Goal: Information Seeking & Learning: Learn about a topic

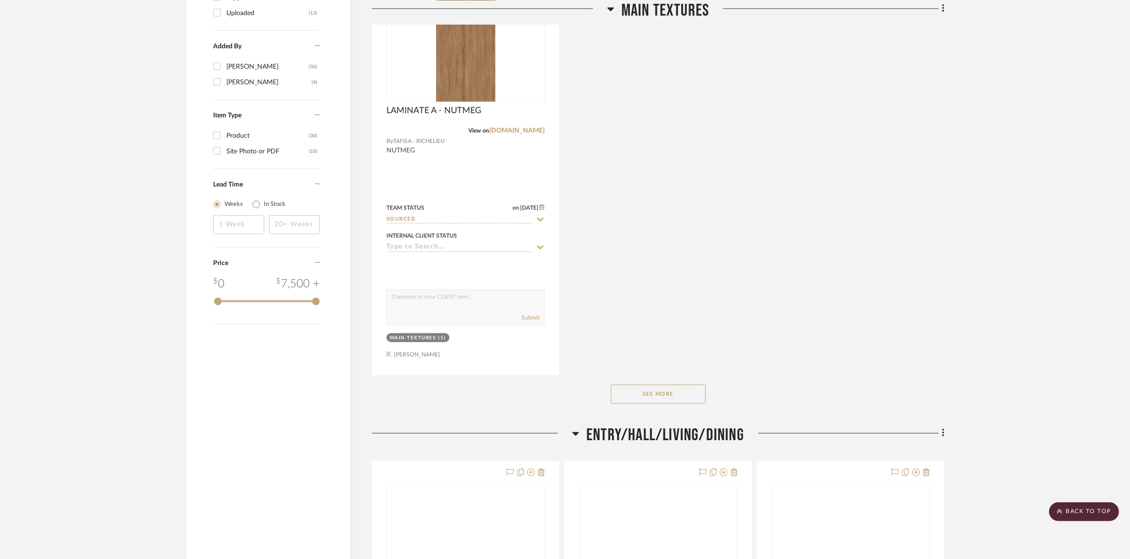
scroll to position [1361, 0]
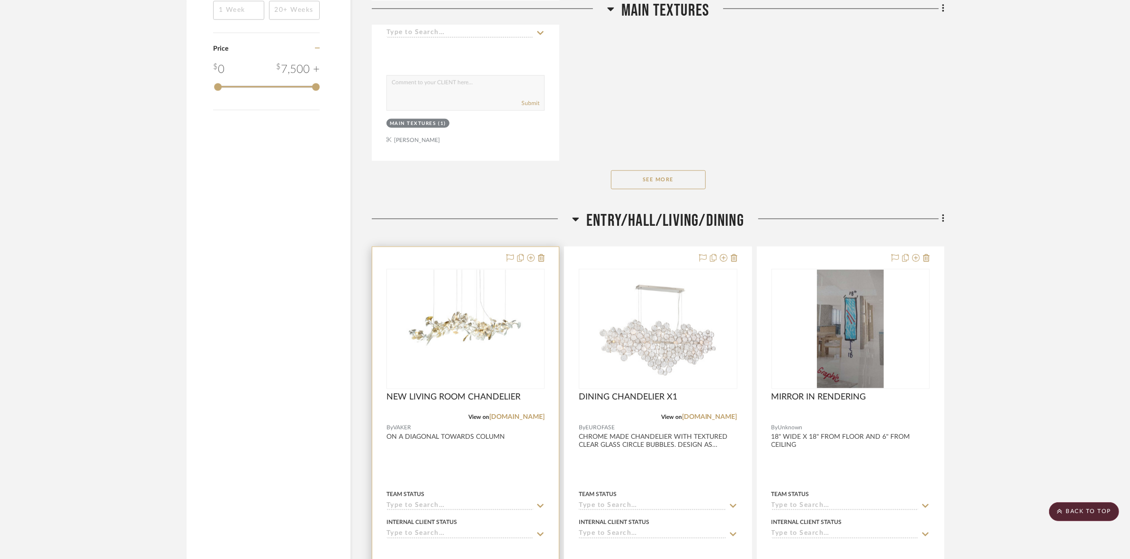
click at [500, 313] on img "0" at bounding box center [465, 329] width 118 height 118
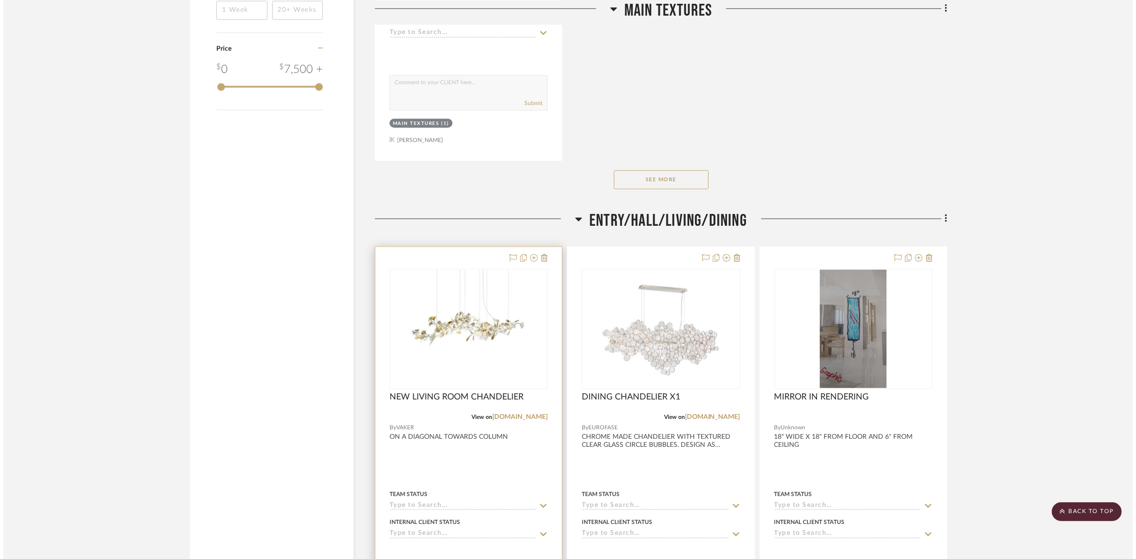
scroll to position [0, 0]
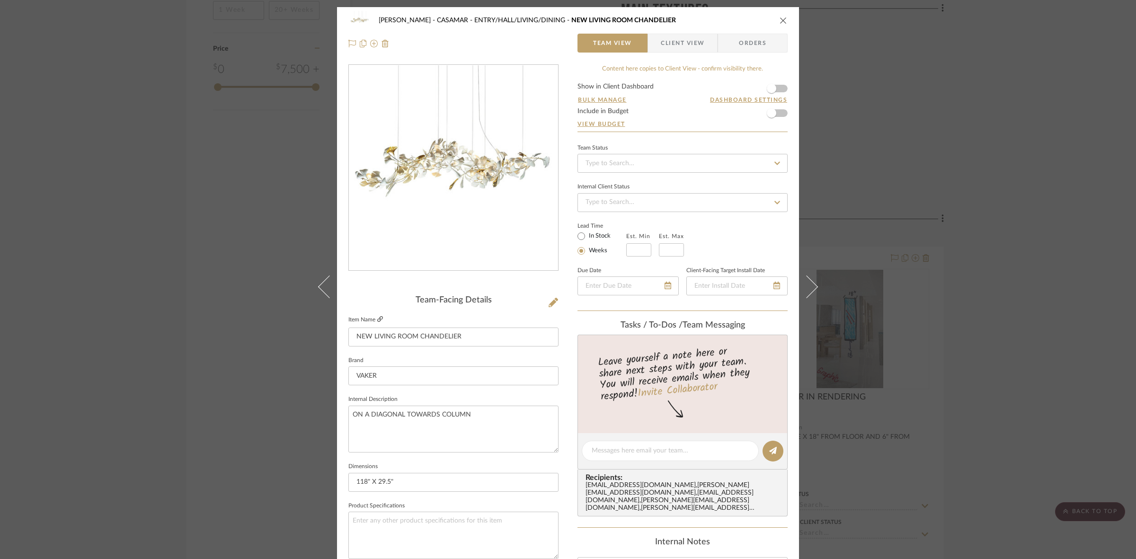
click at [377, 320] on icon at bounding box center [380, 319] width 6 height 6
click at [213, 349] on div "[PERSON_NAME] - CASAMAR ENTRY/HALL/LIVING/DINING NEW LIVING ROOM CHANDELIER Tea…" at bounding box center [568, 279] width 1136 height 559
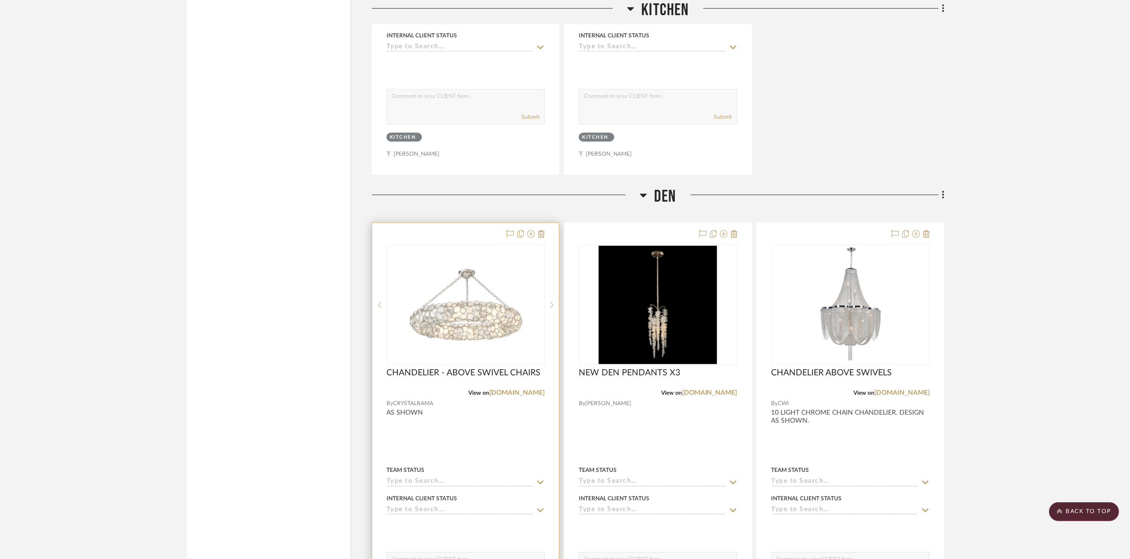
scroll to position [3608, 0]
click at [435, 370] on span "CHANDELIER - ABOVE SWIVEL CHAIRS" at bounding box center [463, 374] width 154 height 10
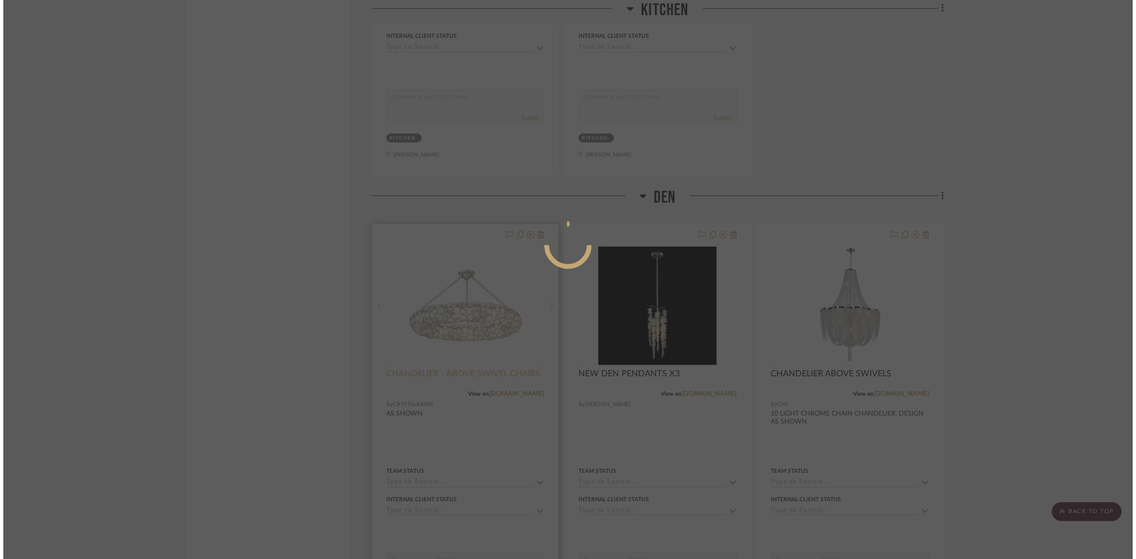
scroll to position [0, 0]
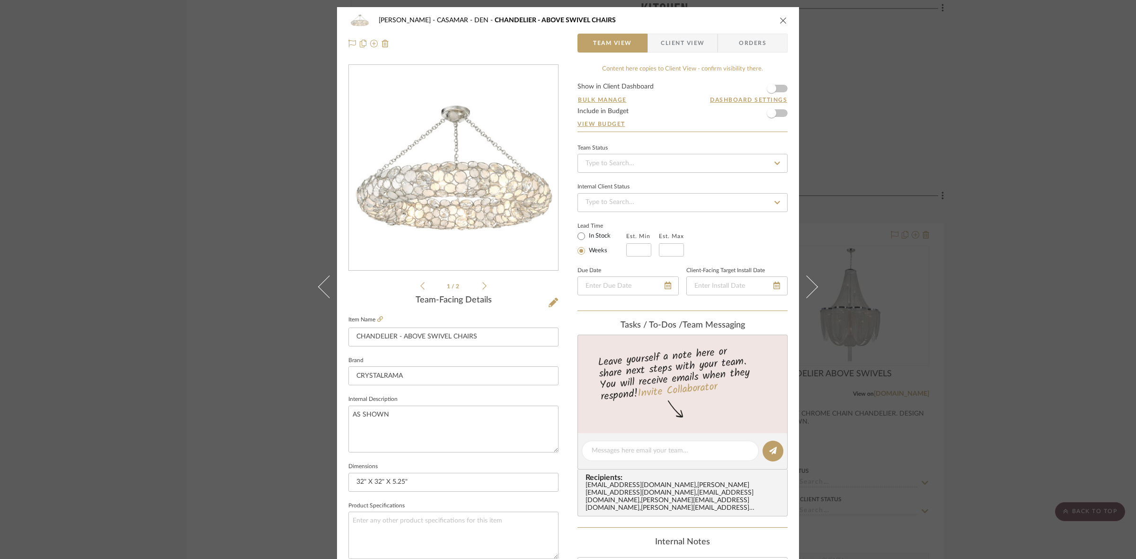
click at [482, 285] on icon at bounding box center [484, 286] width 4 height 9
click at [420, 284] on icon at bounding box center [422, 286] width 4 height 9
click at [377, 320] on icon at bounding box center [380, 319] width 6 height 6
drag, startPoint x: 227, startPoint y: 209, endPoint x: 404, endPoint y: 316, distance: 206.5
click at [230, 213] on div "[PERSON_NAME] - CASAMAR DEN CHANDELIER - ABOVE SWIVEL CHAIRS Team View Client V…" at bounding box center [568, 279] width 1136 height 559
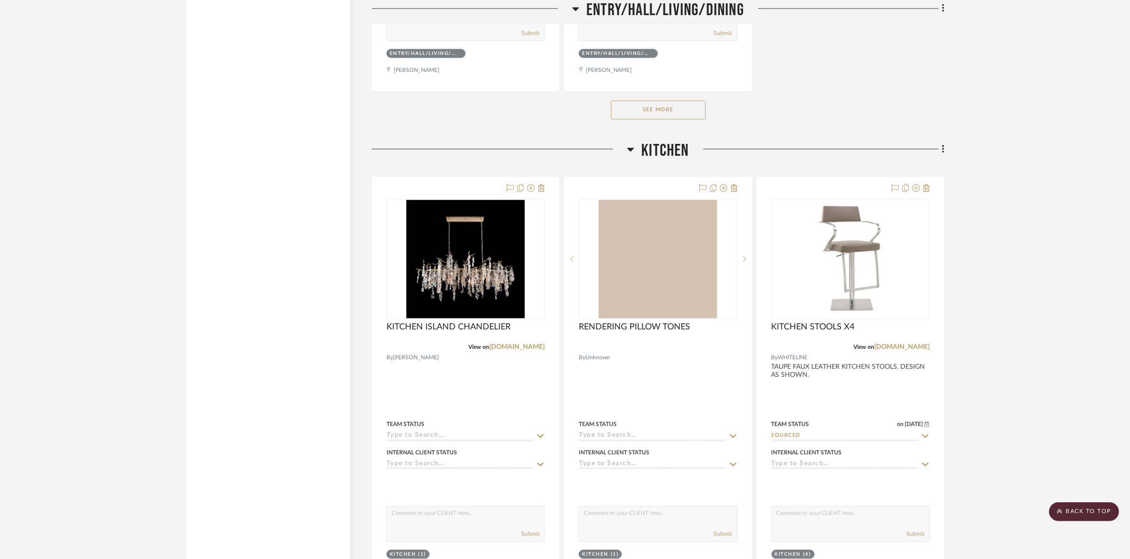
scroll to position [2779, 0]
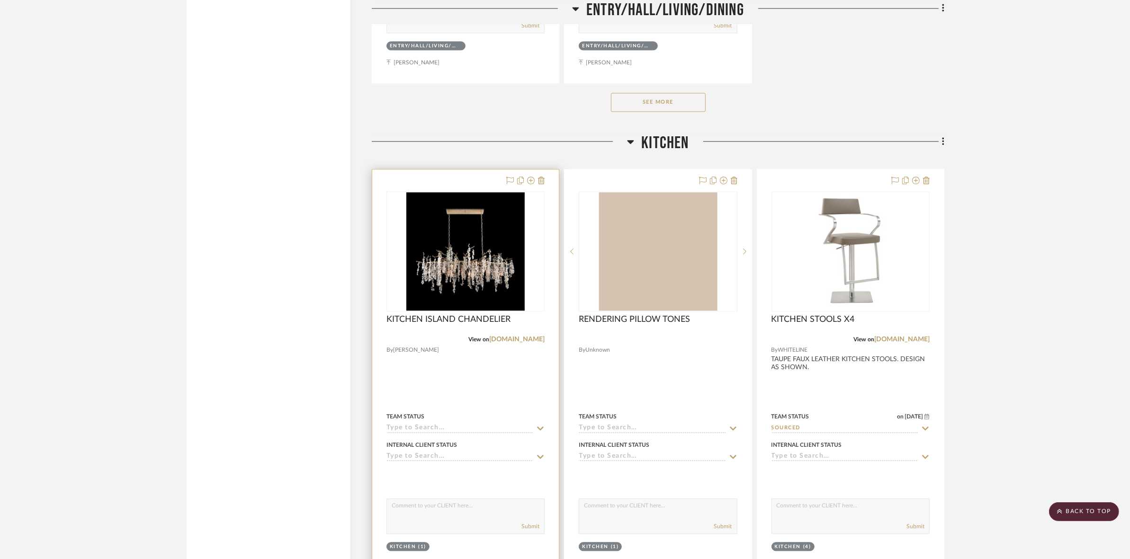
click at [440, 268] on img "0" at bounding box center [465, 251] width 118 height 118
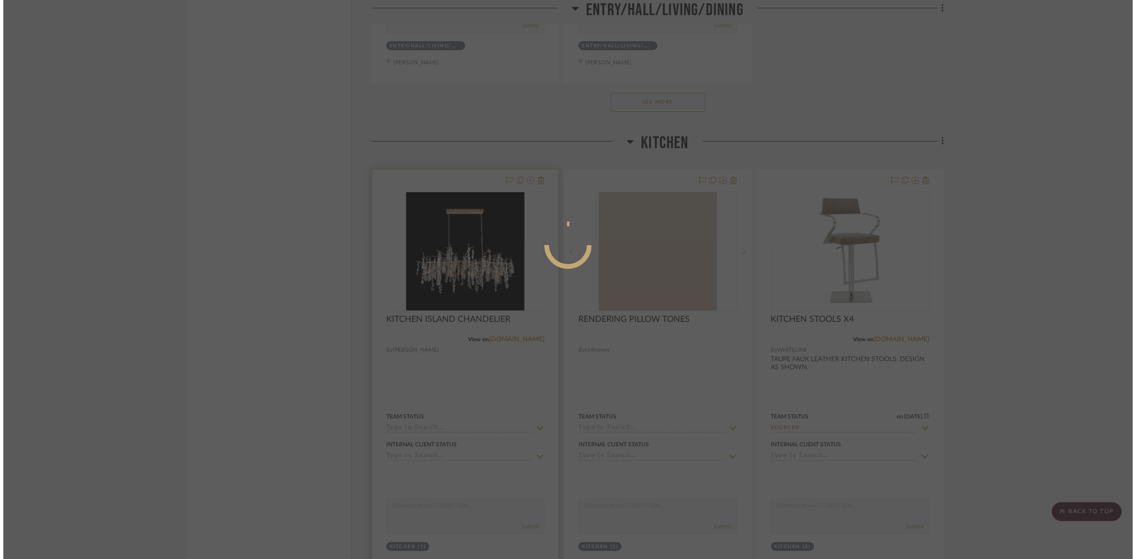
scroll to position [0, 0]
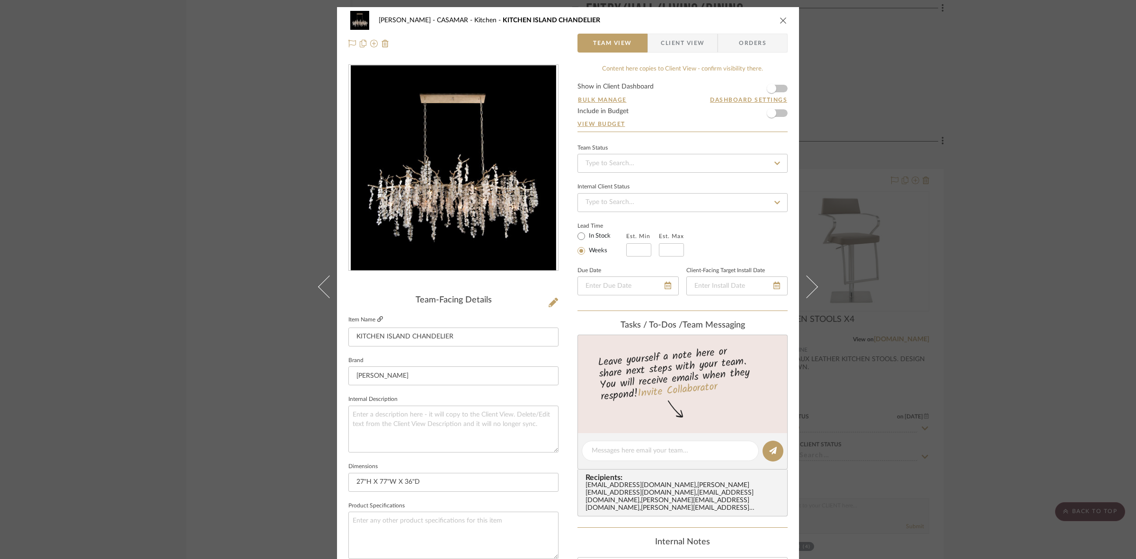
click at [378, 316] on icon at bounding box center [380, 319] width 6 height 6
click at [219, 225] on div "[PERSON_NAME] - CASAMAR Kitchen KITCHEN ISLAND CHANDELIER Team View Client View…" at bounding box center [568, 279] width 1136 height 559
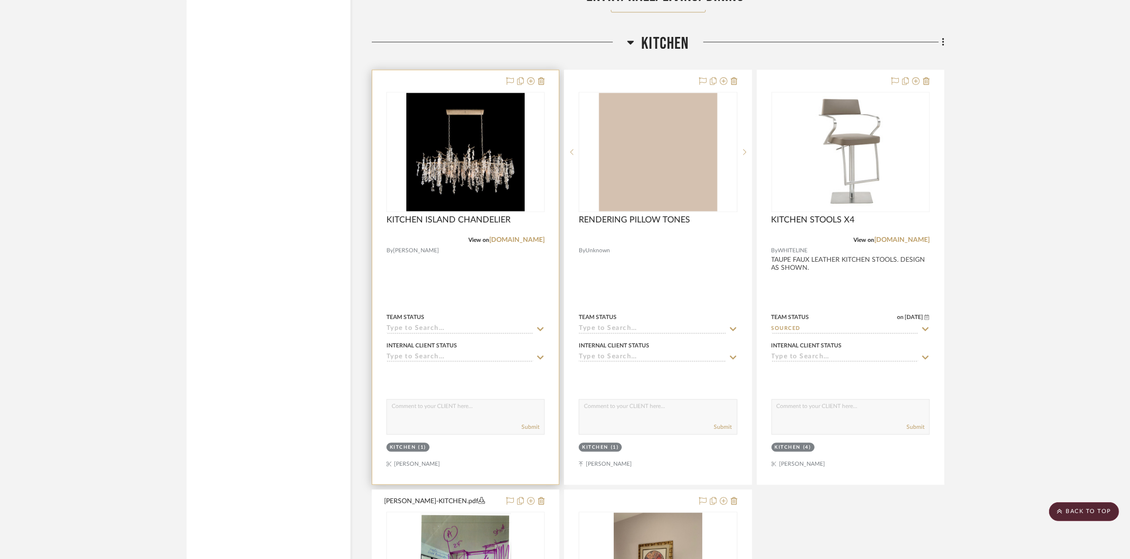
scroll to position [2898, 0]
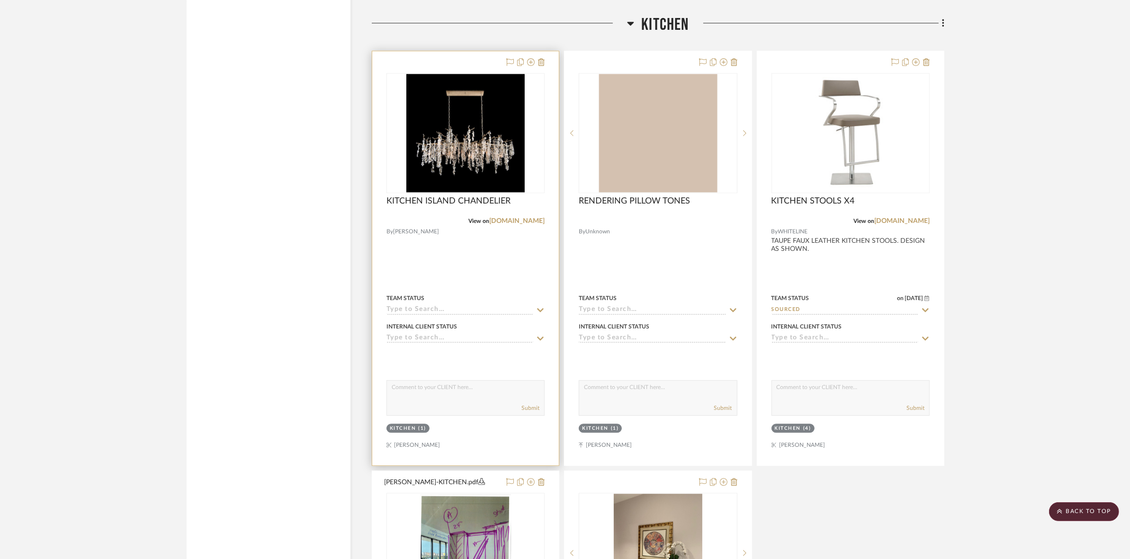
click at [472, 125] on img "0" at bounding box center [465, 133] width 118 height 118
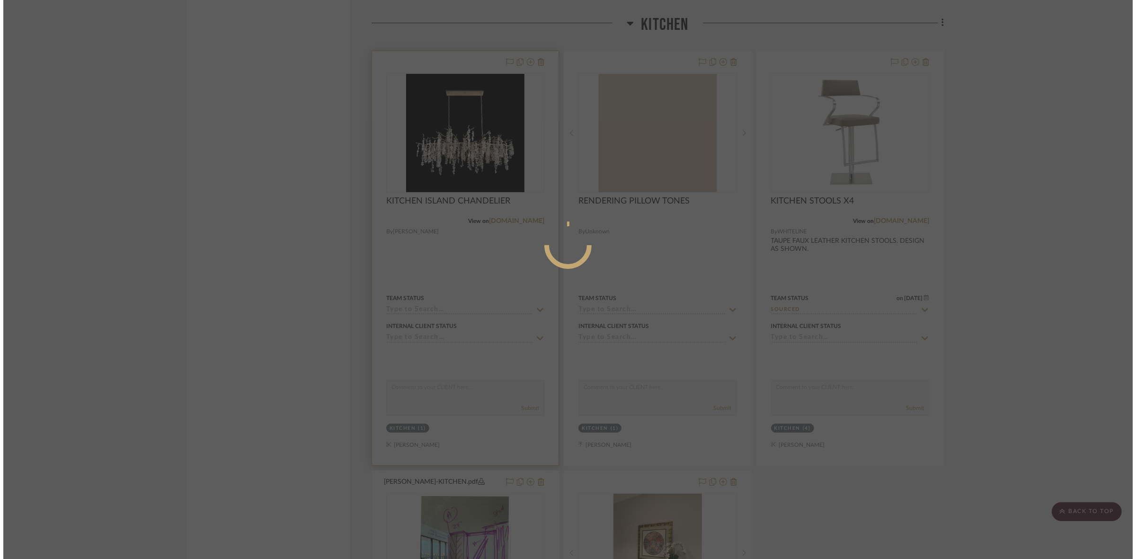
scroll to position [0, 0]
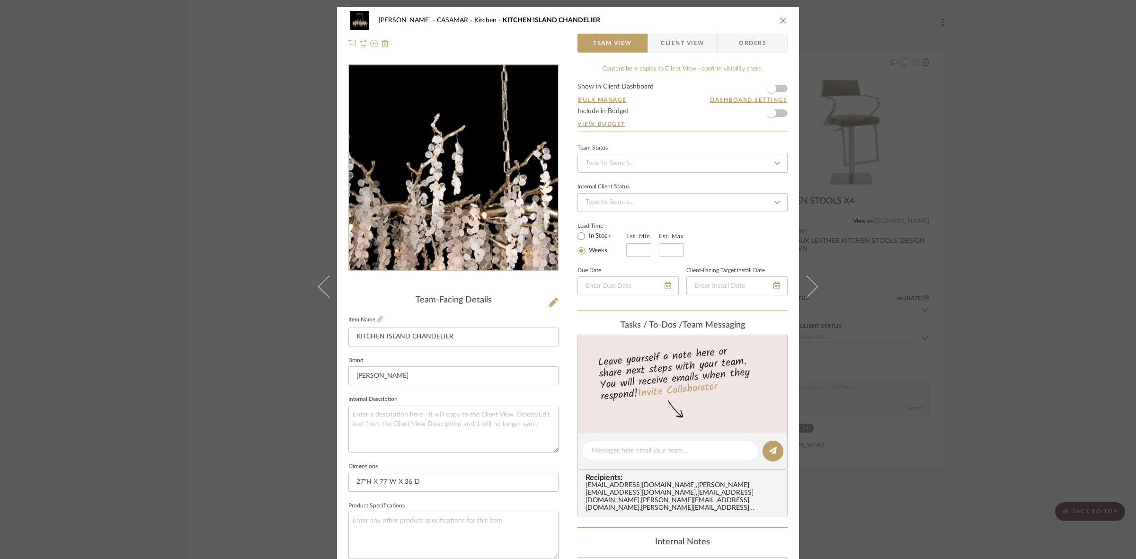
click at [462, 172] on img "0" at bounding box center [453, 167] width 205 height 205
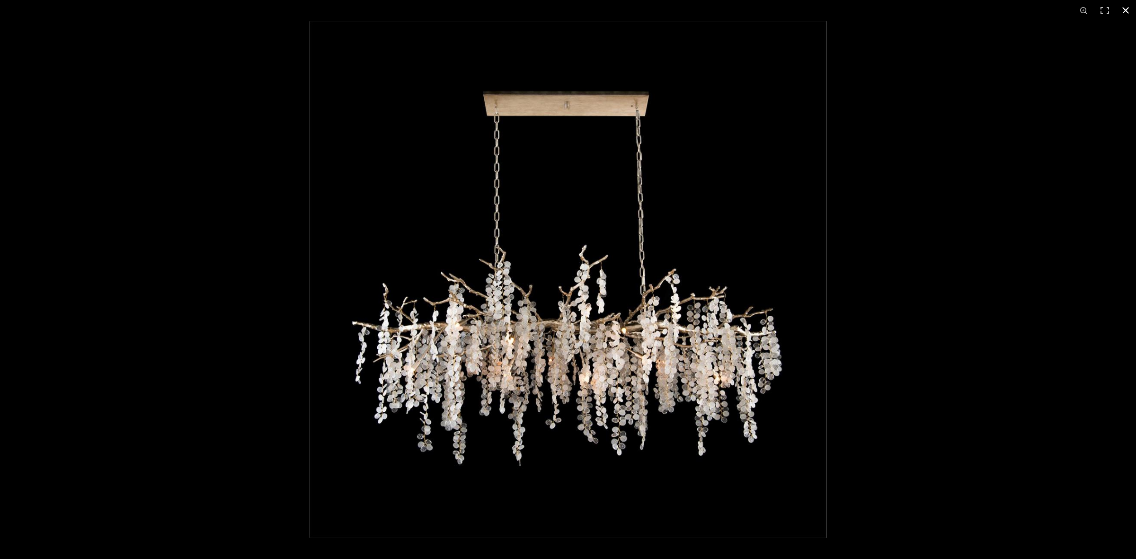
click at [917, 200] on div at bounding box center [878, 300] width 1136 height 559
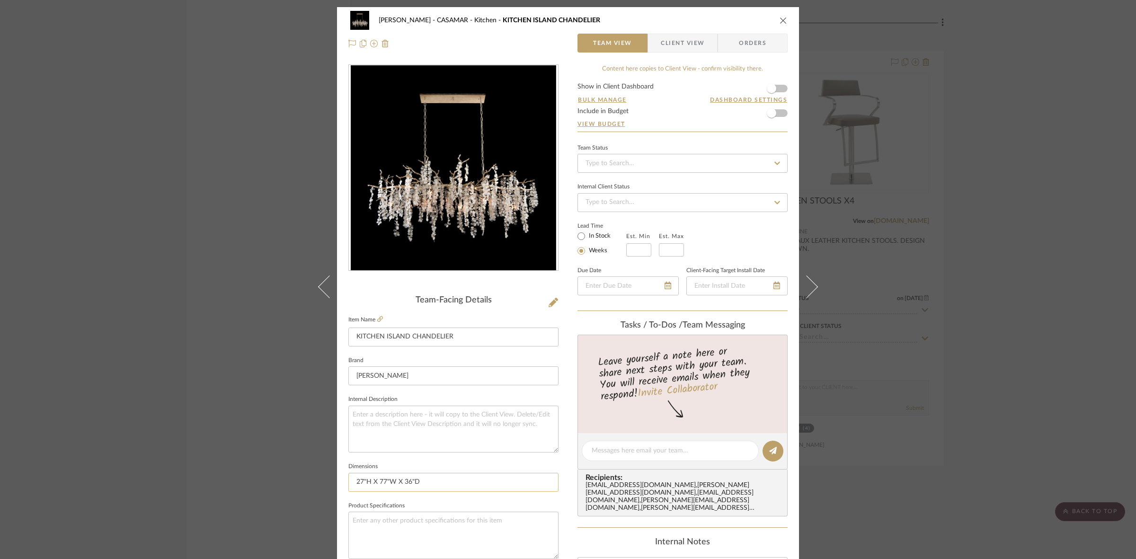
drag, startPoint x: 367, startPoint y: 481, endPoint x: 349, endPoint y: 481, distance: 18.0
click at [349, 481] on input "27"H X 77"W X 36"D" at bounding box center [453, 482] width 210 height 19
click at [183, 326] on div "[PERSON_NAME] - CASAMAR Kitchen KITCHEN ISLAND CHANDELIER Team View Client View…" at bounding box center [568, 279] width 1136 height 559
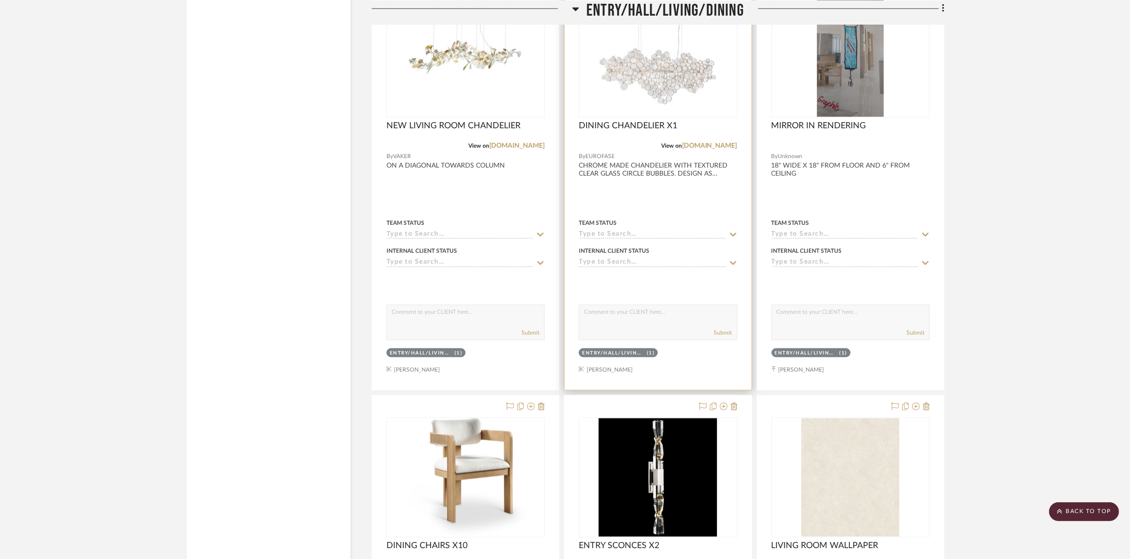
scroll to position [1537, 0]
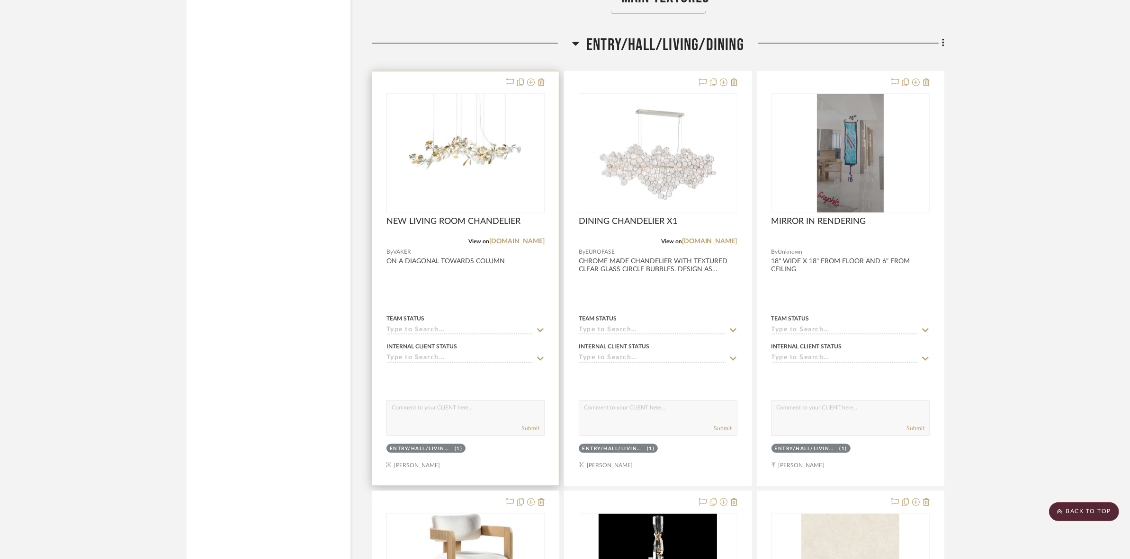
click at [457, 171] on img "0" at bounding box center [465, 153] width 118 height 118
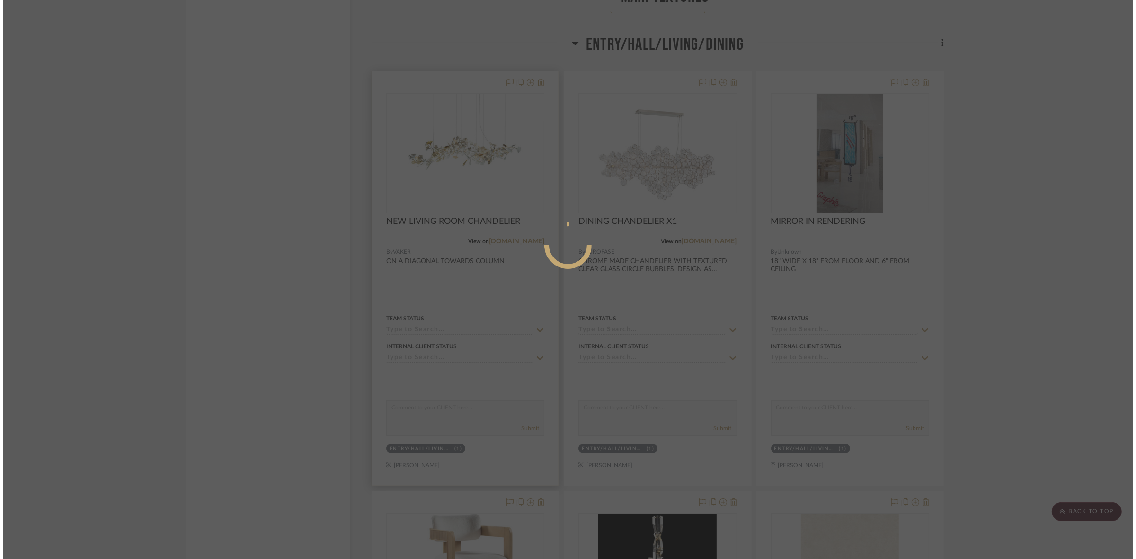
scroll to position [0, 0]
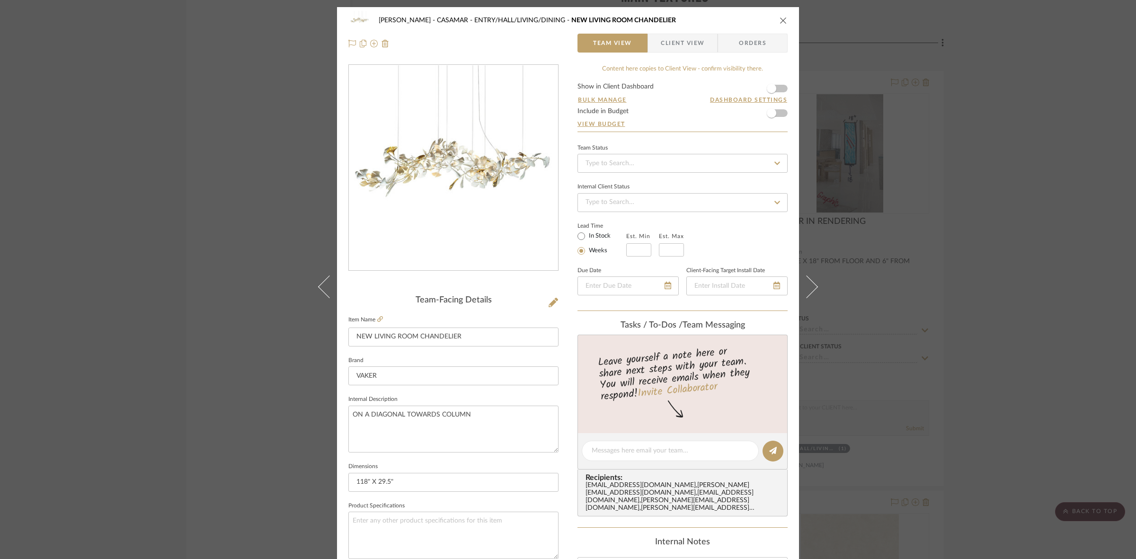
click at [287, 222] on div "[PERSON_NAME] - CASAMAR ENTRY/HALL/LIVING/DINING NEW LIVING ROOM CHANDELIER Tea…" at bounding box center [568, 279] width 1136 height 559
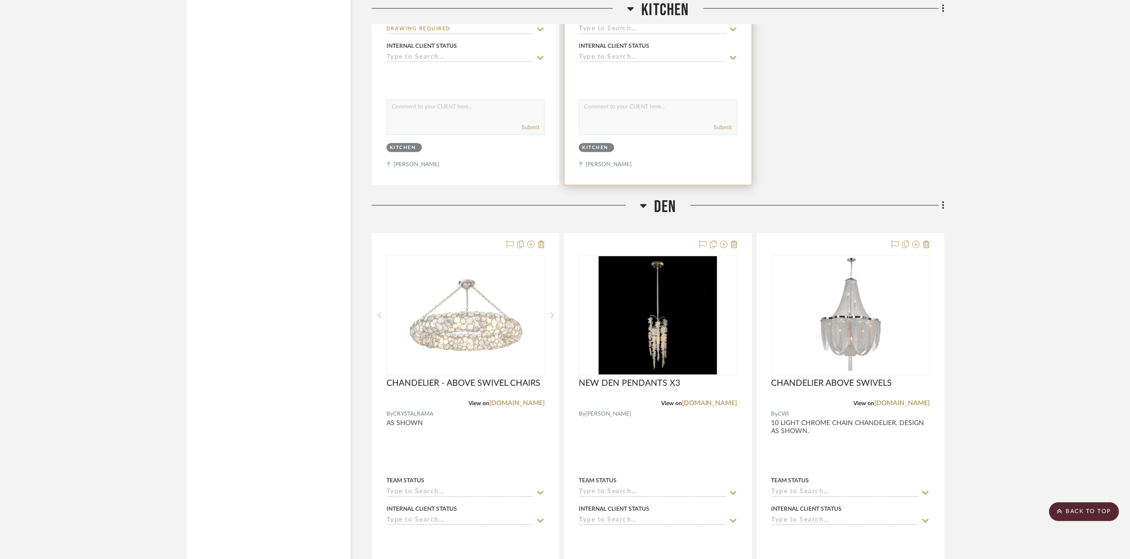
scroll to position [3667, 0]
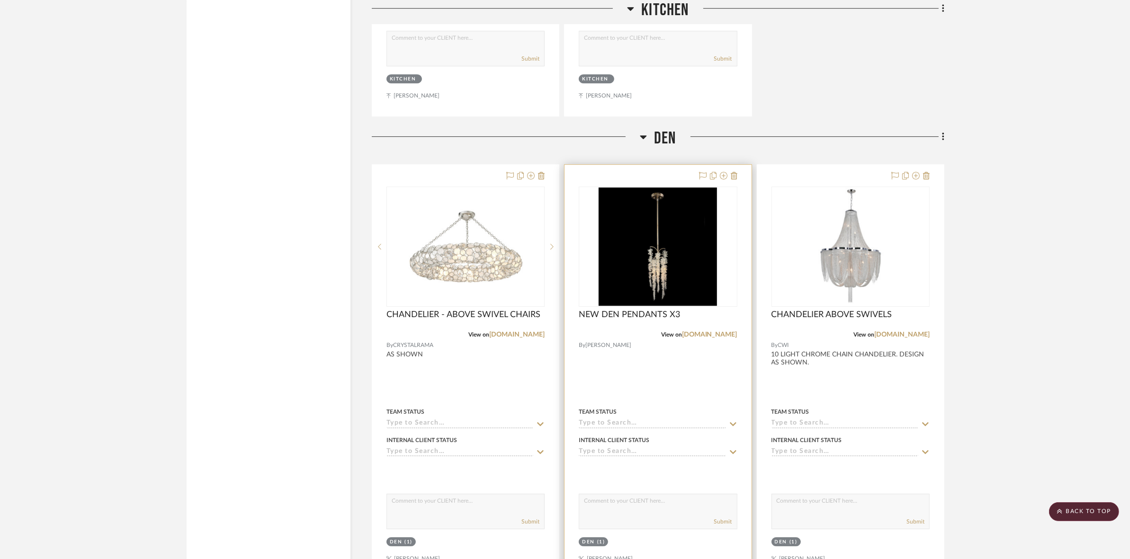
click at [650, 254] on img "0" at bounding box center [657, 246] width 118 height 118
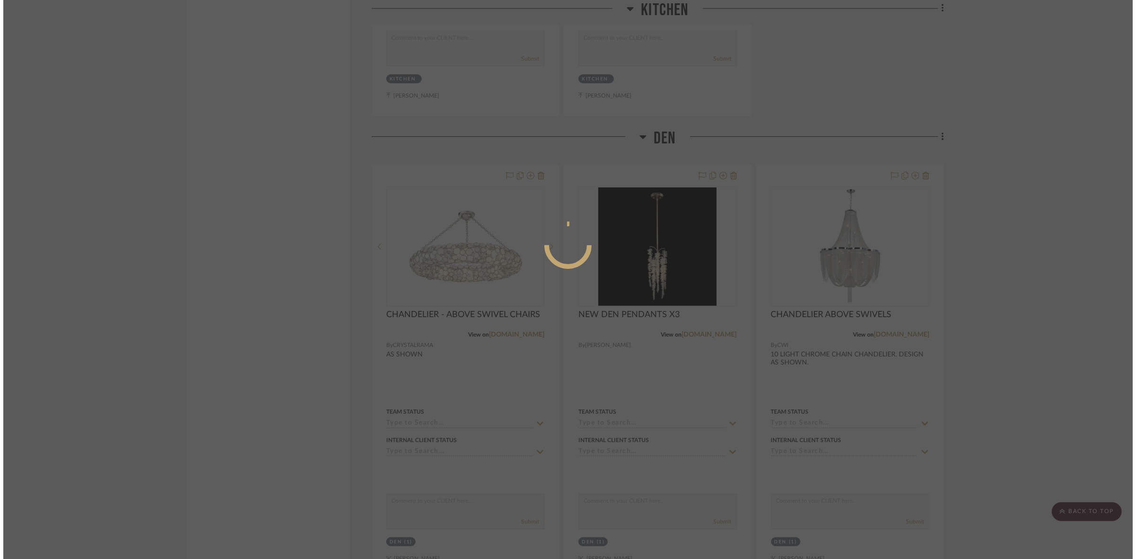
scroll to position [0, 0]
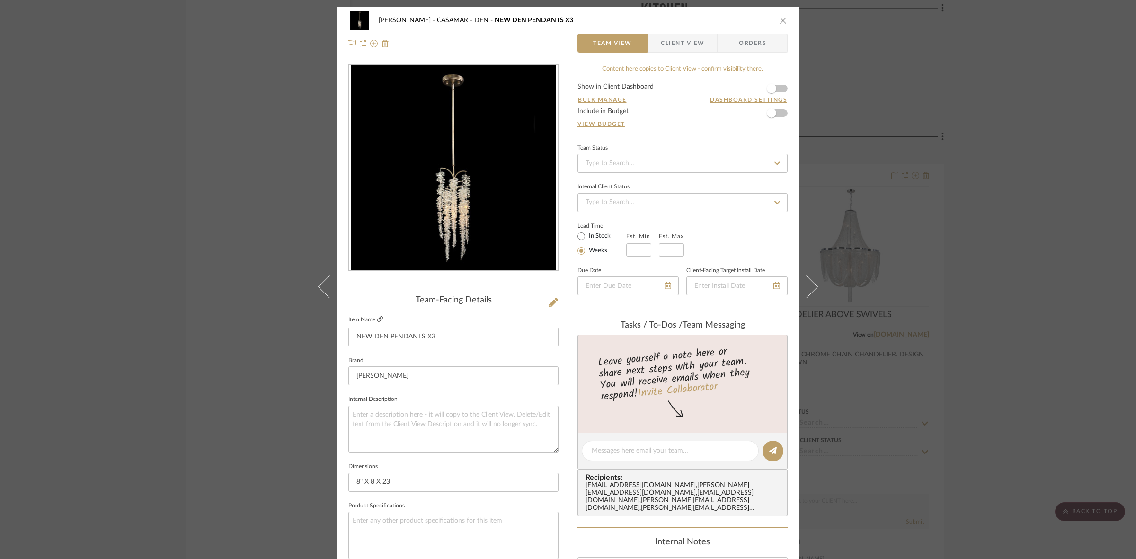
click at [379, 319] on icon at bounding box center [380, 319] width 6 height 6
click at [225, 233] on div "[PERSON_NAME] - CASAMAR DEN NEW DEN PENDANTS X3 Team View Client View Orders Te…" at bounding box center [568, 279] width 1136 height 559
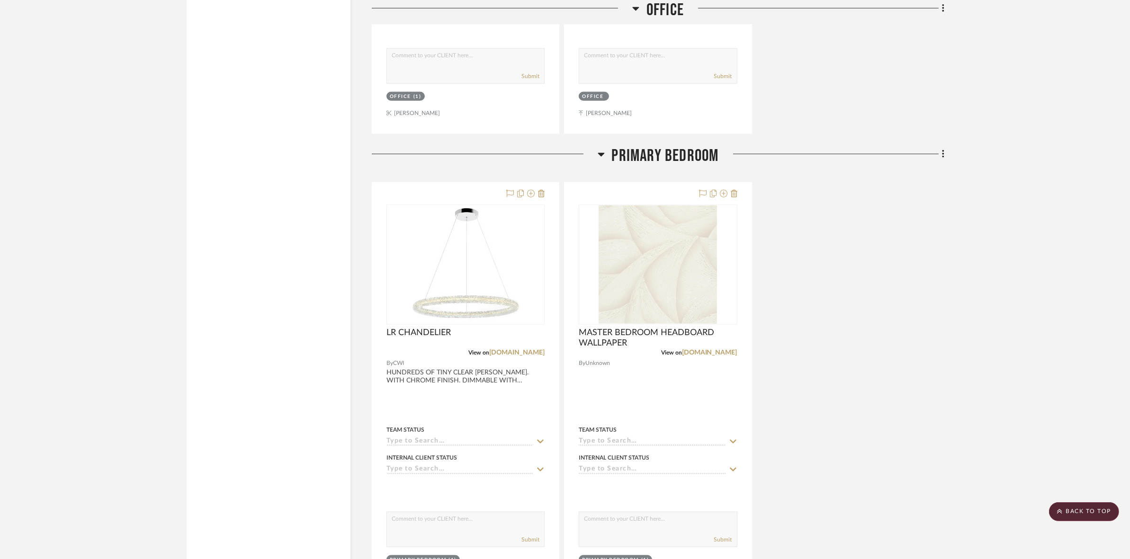
scroll to position [5856, 0]
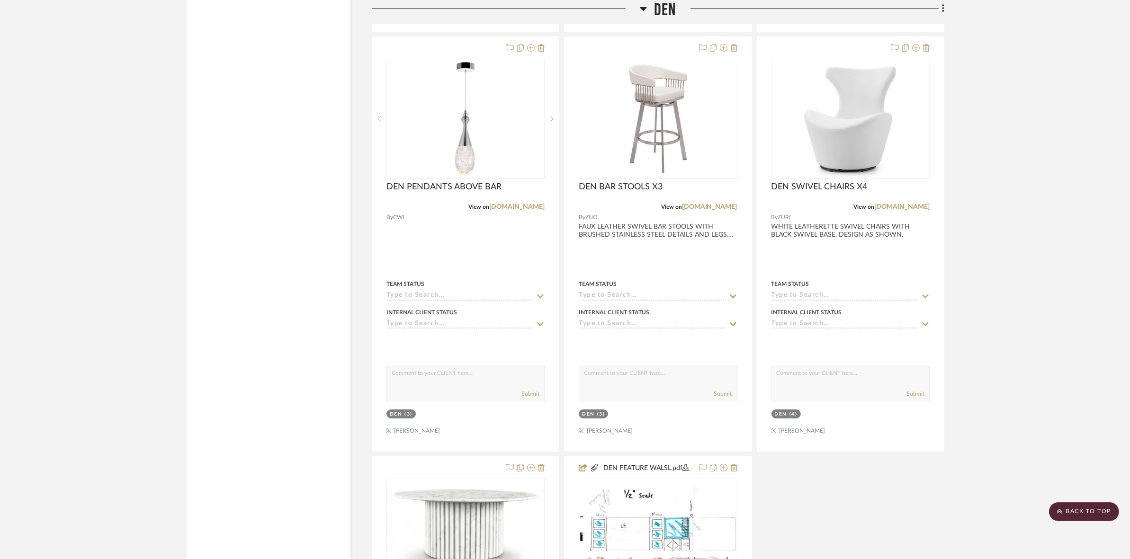
drag, startPoint x: 976, startPoint y: 328, endPoint x: 988, endPoint y: 268, distance: 61.4
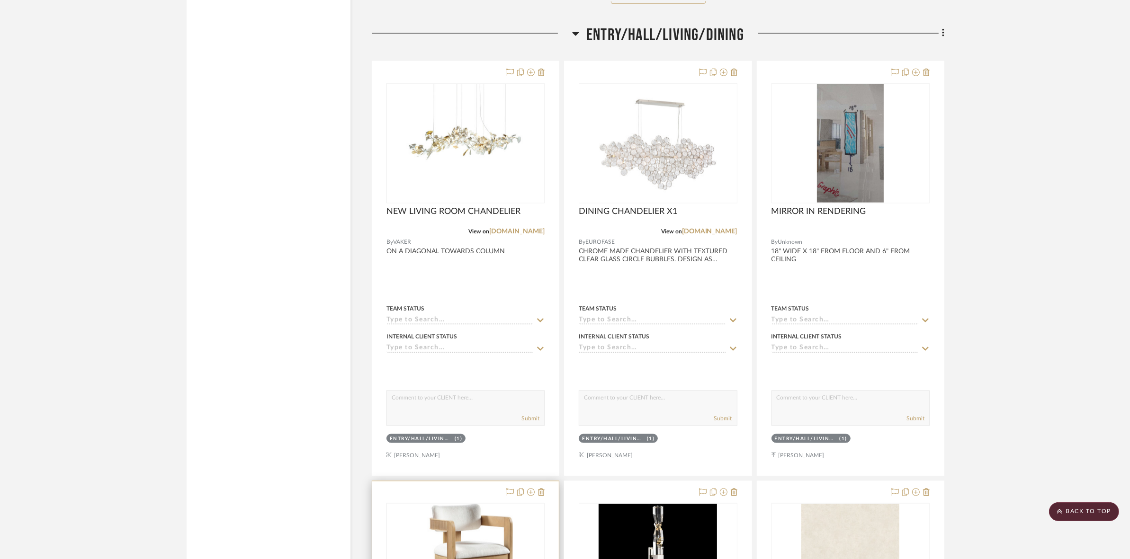
scroll to position [1513, 0]
